Goal: Task Accomplishment & Management: Manage account settings

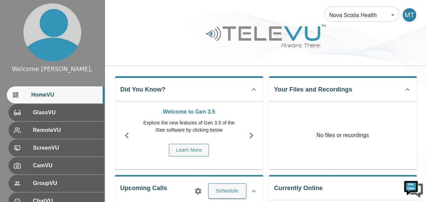
click at [6, 22] on div at bounding box center [52, 32] width 104 height 64
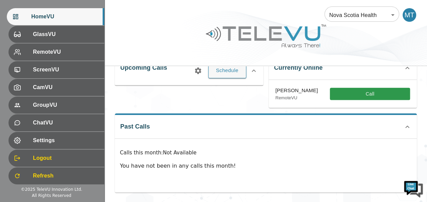
scroll to position [81, 0]
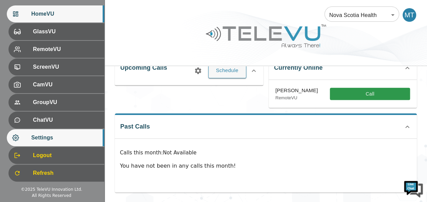
click at [36, 134] on span "Settings" at bounding box center [65, 137] width 68 height 8
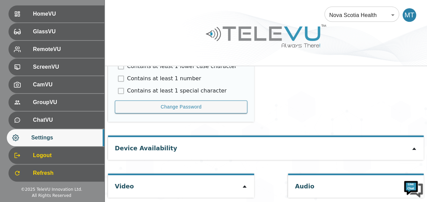
scroll to position [407, 0]
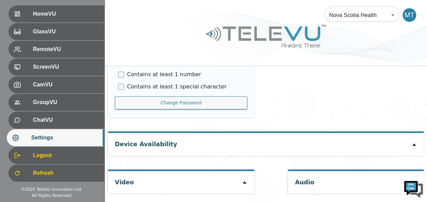
click at [236, 185] on div "Video" at bounding box center [181, 182] width 146 height 22
click at [411, 147] on div "Device Availability" at bounding box center [265, 144] width 315 height 22
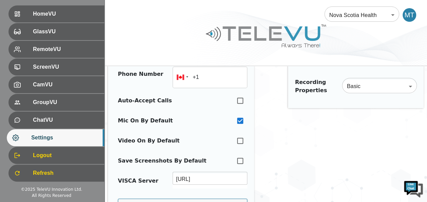
scroll to position [97, 0]
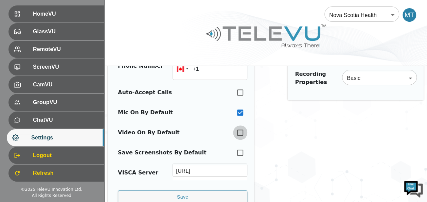
click at [234, 131] on input "checkbox" at bounding box center [240, 132] width 14 height 15
checkbox input "true"
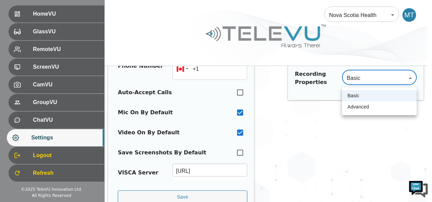
click at [408, 77] on div at bounding box center [216, 101] width 432 height 202
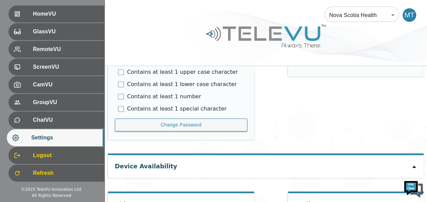
scroll to position [407, 0]
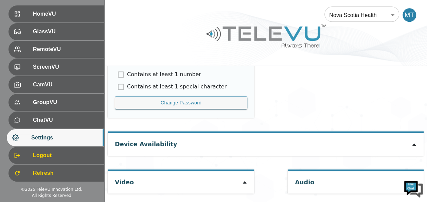
click at [299, 183] on div "Audio" at bounding box center [304, 180] width 19 height 19
click at [414, 145] on icon at bounding box center [413, 144] width 5 height 5
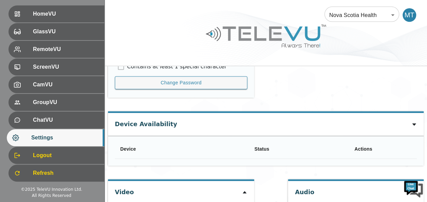
scroll to position [437, 0]
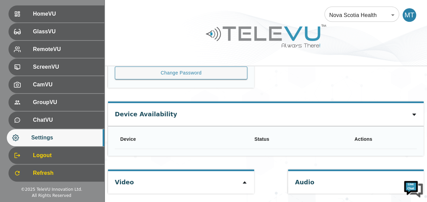
click at [233, 181] on div "Video" at bounding box center [181, 182] width 146 height 22
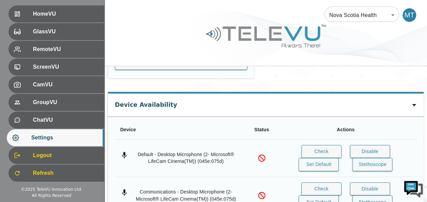
scroll to position [443, 0]
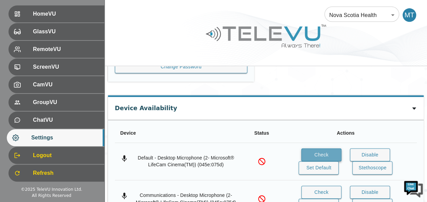
click at [321, 153] on button "Check" at bounding box center [321, 154] width 40 height 13
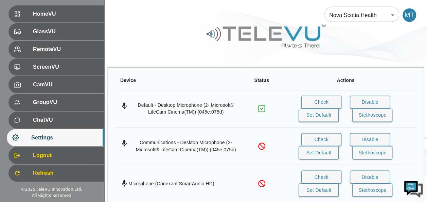
scroll to position [497, 0]
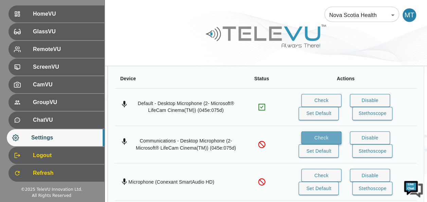
click at [320, 136] on button "Check" at bounding box center [321, 137] width 40 height 13
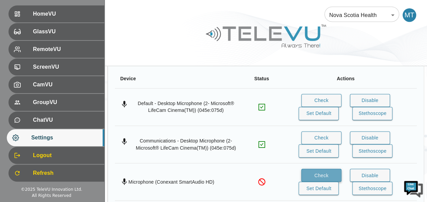
click at [318, 172] on button "Check" at bounding box center [321, 174] width 40 height 13
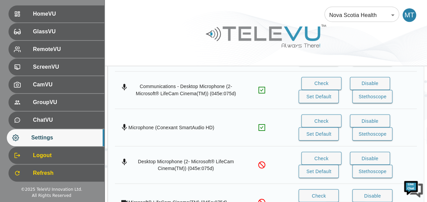
scroll to position [565, 0]
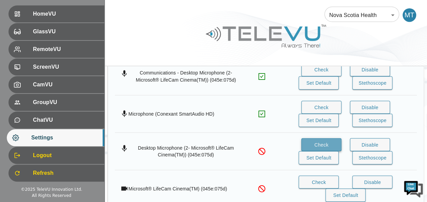
click at [321, 141] on button "Check" at bounding box center [321, 144] width 40 height 13
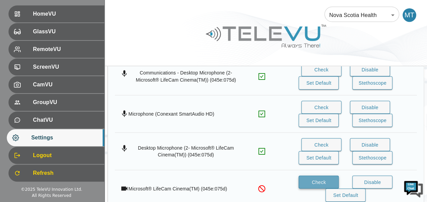
click at [316, 178] on button "Check" at bounding box center [318, 181] width 40 height 13
click at [261, 149] on icon "simple table" at bounding box center [261, 150] width 3 height 3
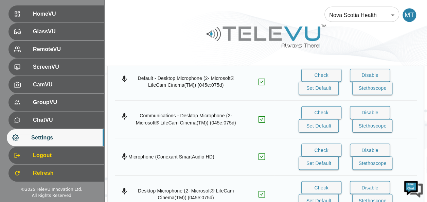
scroll to position [520, 0]
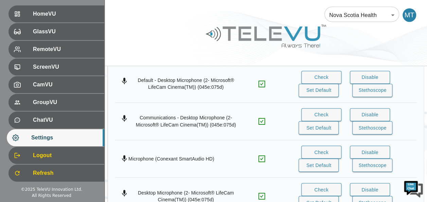
click at [263, 155] on icon "simple table" at bounding box center [261, 158] width 8 height 8
click at [384, 151] on button "Disable" at bounding box center [370, 151] width 40 height 13
click at [367, 148] on button "Enable" at bounding box center [370, 151] width 40 height 13
click at [261, 157] on icon "simple table" at bounding box center [261, 158] width 3 height 3
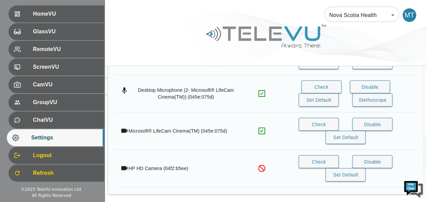
scroll to position [657, 0]
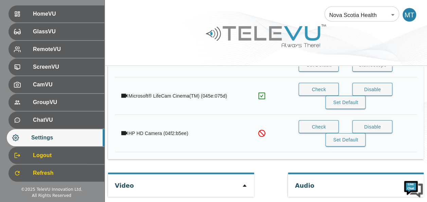
click at [242, 183] on icon at bounding box center [244, 185] width 5 height 5
type input "99ad2e226fcfd345a8d9ac442fb0cdf87b540d5b89042d129281b2bccb833727"
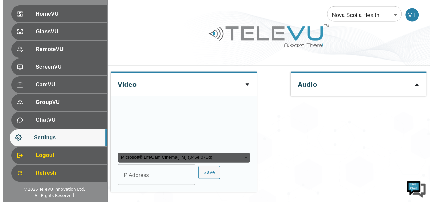
scroll to position [796, 0]
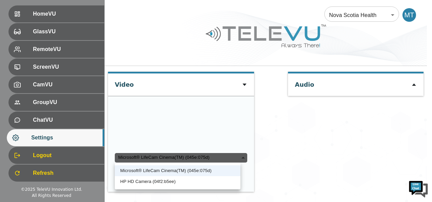
click at [237, 156] on div "Microsoft® LifeCam Cinema(TM) (045e:075d)" at bounding box center [181, 158] width 132 height 10
click at [294, 148] on div at bounding box center [216, 101] width 432 height 202
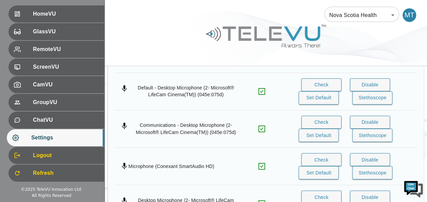
scroll to position [511, 0]
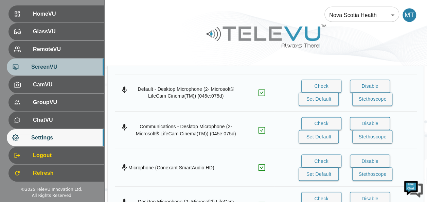
click at [52, 64] on span "ScreenVU" at bounding box center [65, 67] width 68 height 8
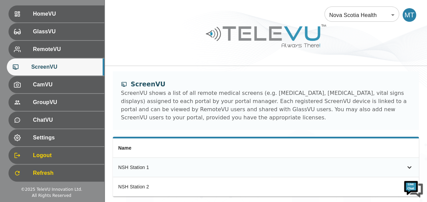
click at [409, 166] on icon "simple table" at bounding box center [409, 167] width 8 height 8
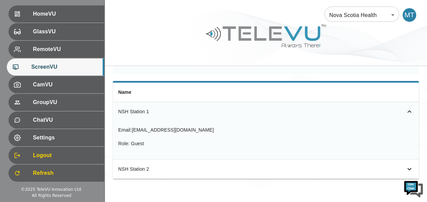
scroll to position [57, 0]
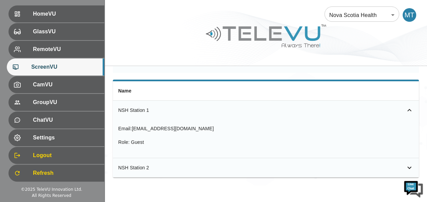
click at [407, 167] on icon "simple table" at bounding box center [409, 167] width 8 height 8
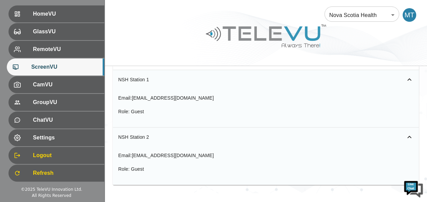
scroll to position [95, 0]
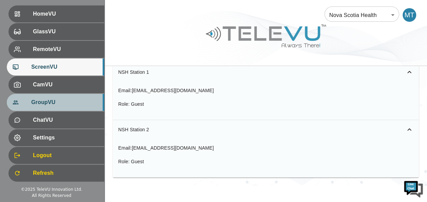
click at [49, 105] on span "GroupVU" at bounding box center [65, 102] width 68 height 8
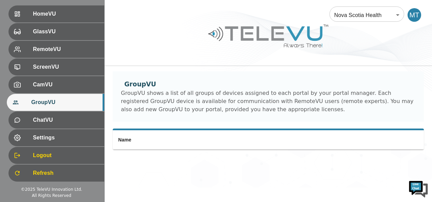
click at [49, 105] on span "GroupVU" at bounding box center [65, 102] width 68 height 8
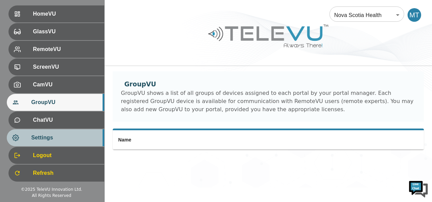
click at [47, 139] on span "Settings" at bounding box center [65, 137] width 68 height 8
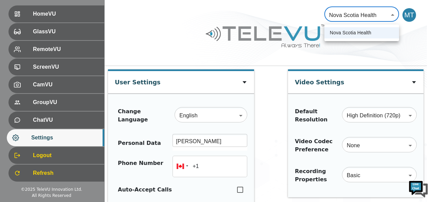
click at [391, 13] on div at bounding box center [216, 101] width 432 height 202
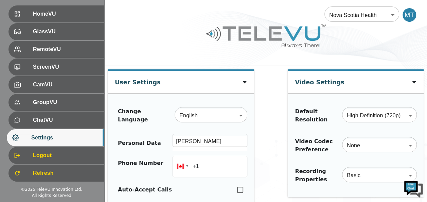
click at [409, 16] on div "MT" at bounding box center [409, 15] width 14 height 14
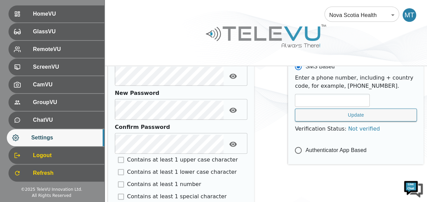
scroll to position [319, 0]
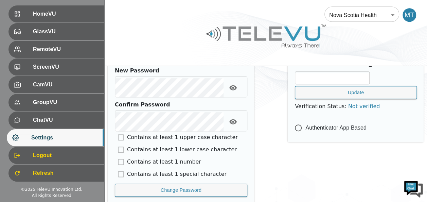
click at [293, 126] on input "Authenticator App Based" at bounding box center [298, 128] width 14 height 14
radio input "true"
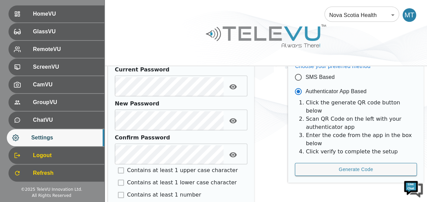
scroll to position [290, 0]
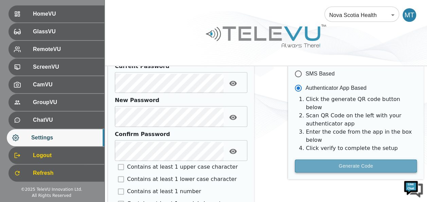
click at [345, 159] on button "Generate Code" at bounding box center [356, 165] width 122 height 13
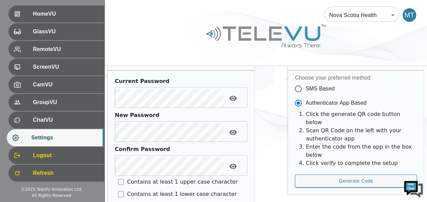
scroll to position [272, 0]
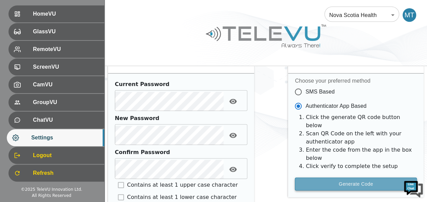
click at [358, 177] on button "Generate Code" at bounding box center [356, 183] width 122 height 13
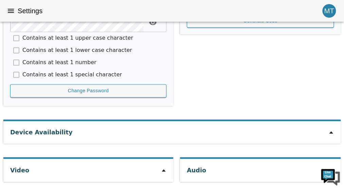
scroll to position [200, 0]
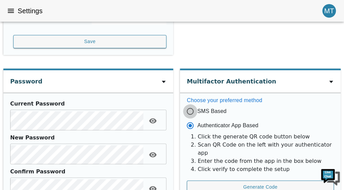
click at [183, 113] on input "SMS Based" at bounding box center [190, 111] width 14 height 14
radio input "true"
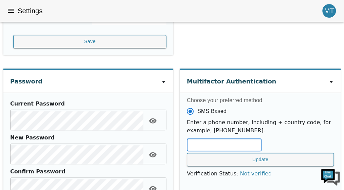
click at [223, 147] on input "text" at bounding box center [224, 145] width 75 height 11
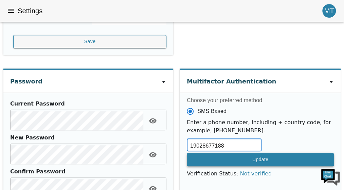
type input "19028677188"
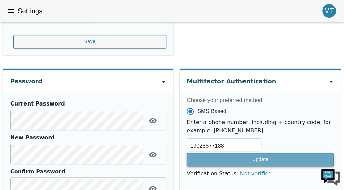
click at [260, 158] on button "Update" at bounding box center [260, 159] width 147 height 13
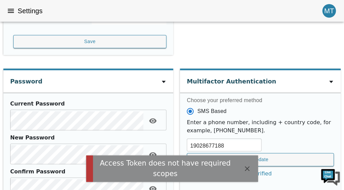
click at [287, 137] on div "Enter a phone number, including + country code, for example, [PHONE_NUMBER]. 19…" at bounding box center [260, 147] width 147 height 59
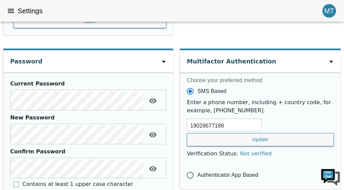
scroll to position [220, 0]
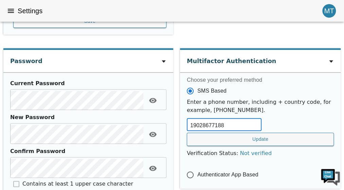
drag, startPoint x: 228, startPoint y: 124, endPoint x: 155, endPoint y: 133, distance: 73.9
click at [155, 133] on div "User Settings Change Language English en ​ Personal Data [PERSON_NAME] ​ Phone …" at bounding box center [172, 69] width 344 height 536
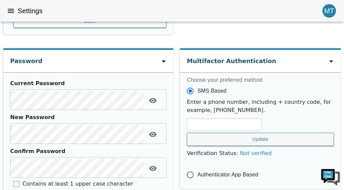
click at [209, 171] on span "Authenticator App Based" at bounding box center [227, 175] width 61 height 8
click at [197, 171] on input "Authenticator App Based" at bounding box center [190, 175] width 14 height 14
radio input "true"
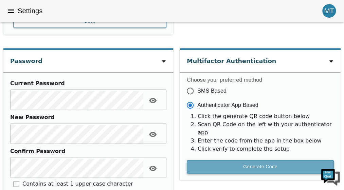
click at [254, 160] on button "Generate Code" at bounding box center [260, 166] width 147 height 13
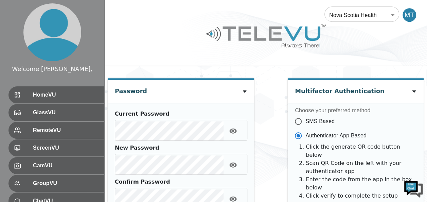
scroll to position [274, 0]
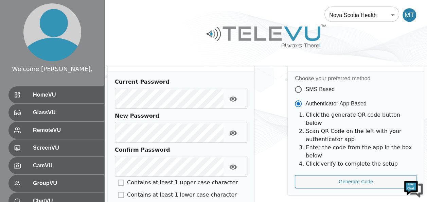
click at [307, 87] on span "SMS Based" at bounding box center [319, 89] width 29 height 8
click at [305, 87] on input "SMS Based" at bounding box center [298, 89] width 14 height 14
radio input "true"
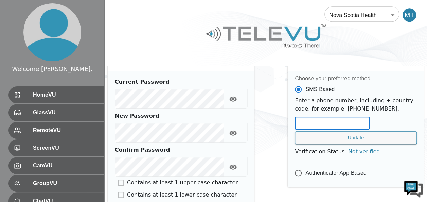
click at [316, 126] on input "text" at bounding box center [332, 123] width 75 height 11
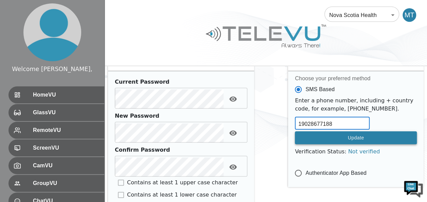
type input "19028677188"
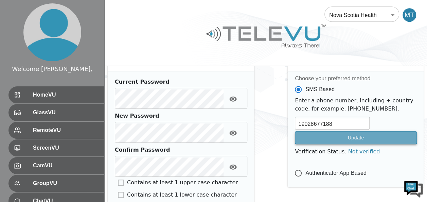
click at [344, 134] on button "Update" at bounding box center [356, 137] width 122 height 13
